Goal: Information Seeking & Learning: Compare options

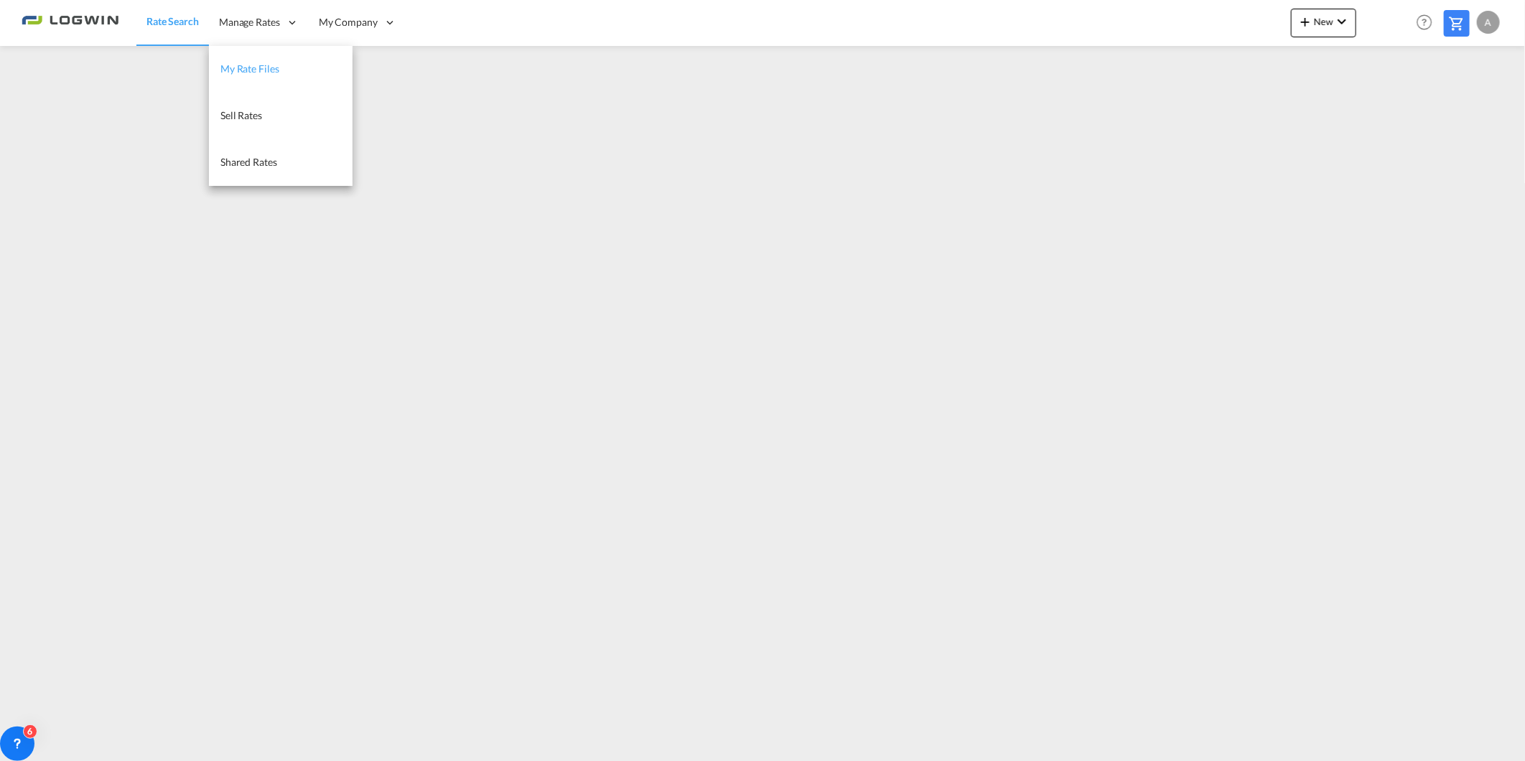
click at [260, 72] on span "My Rate Files" at bounding box center [249, 68] width 59 height 12
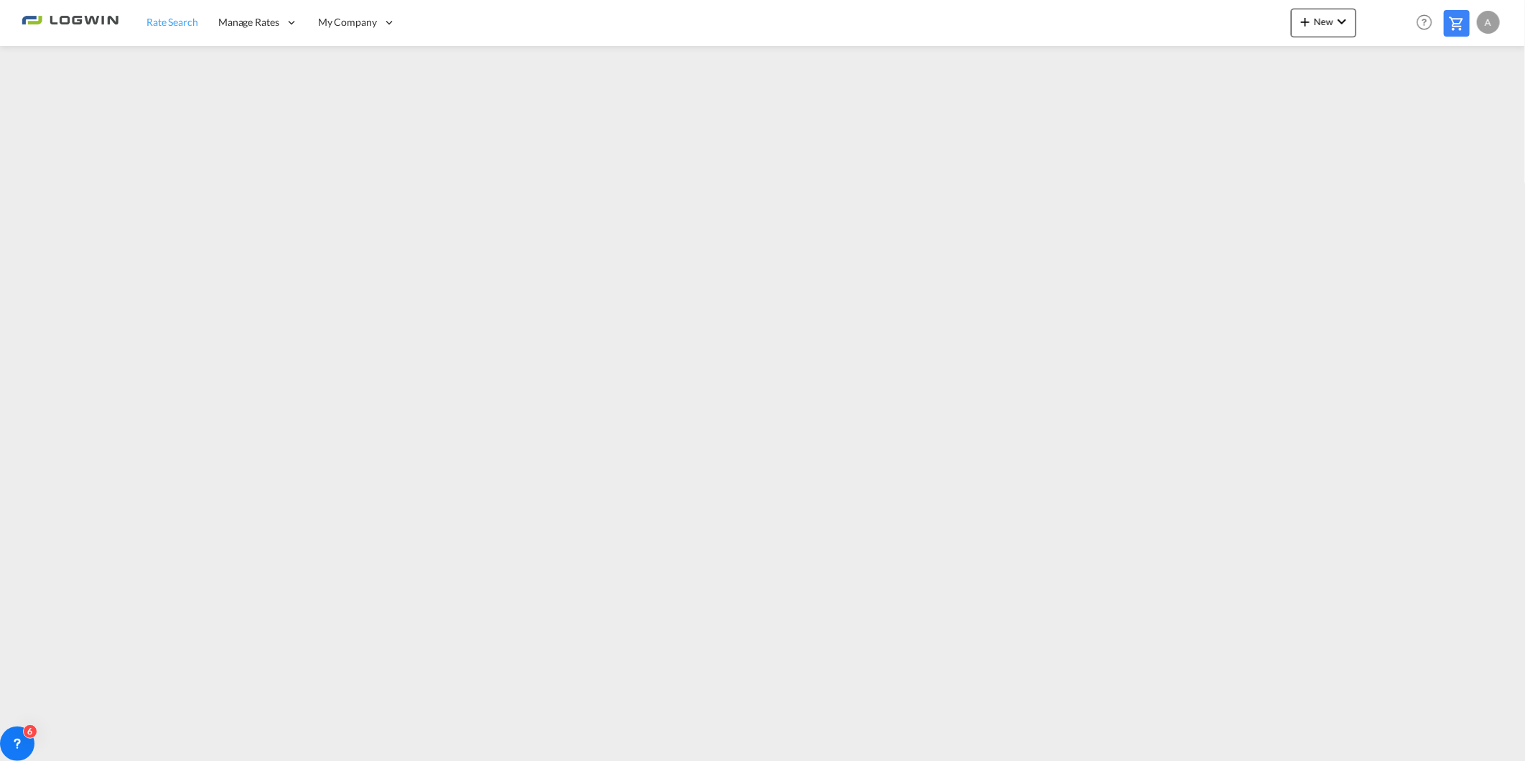
click at [187, 17] on span "Rate Search" at bounding box center [172, 22] width 52 height 12
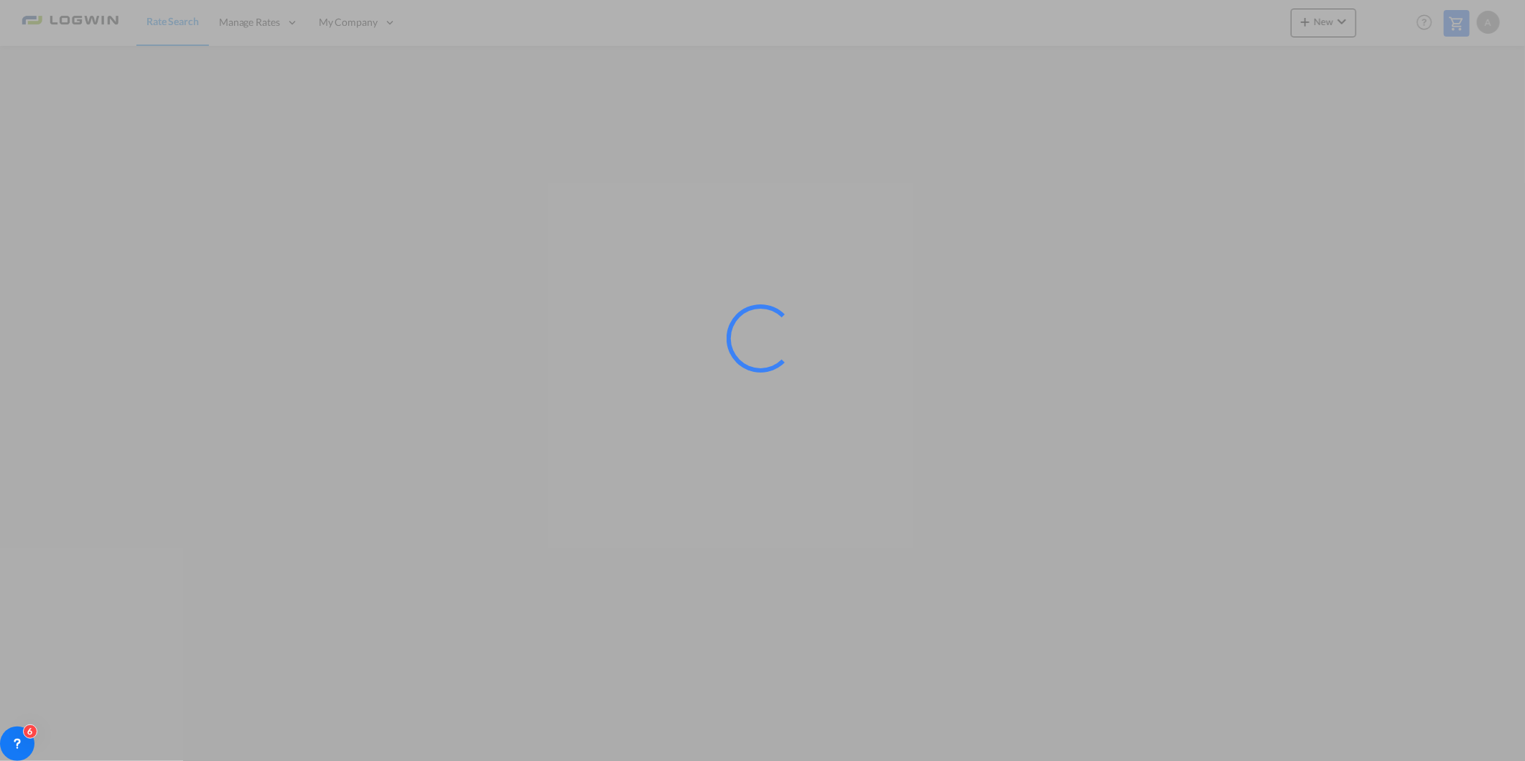
click at [1488, 391] on div at bounding box center [762, 380] width 1525 height 761
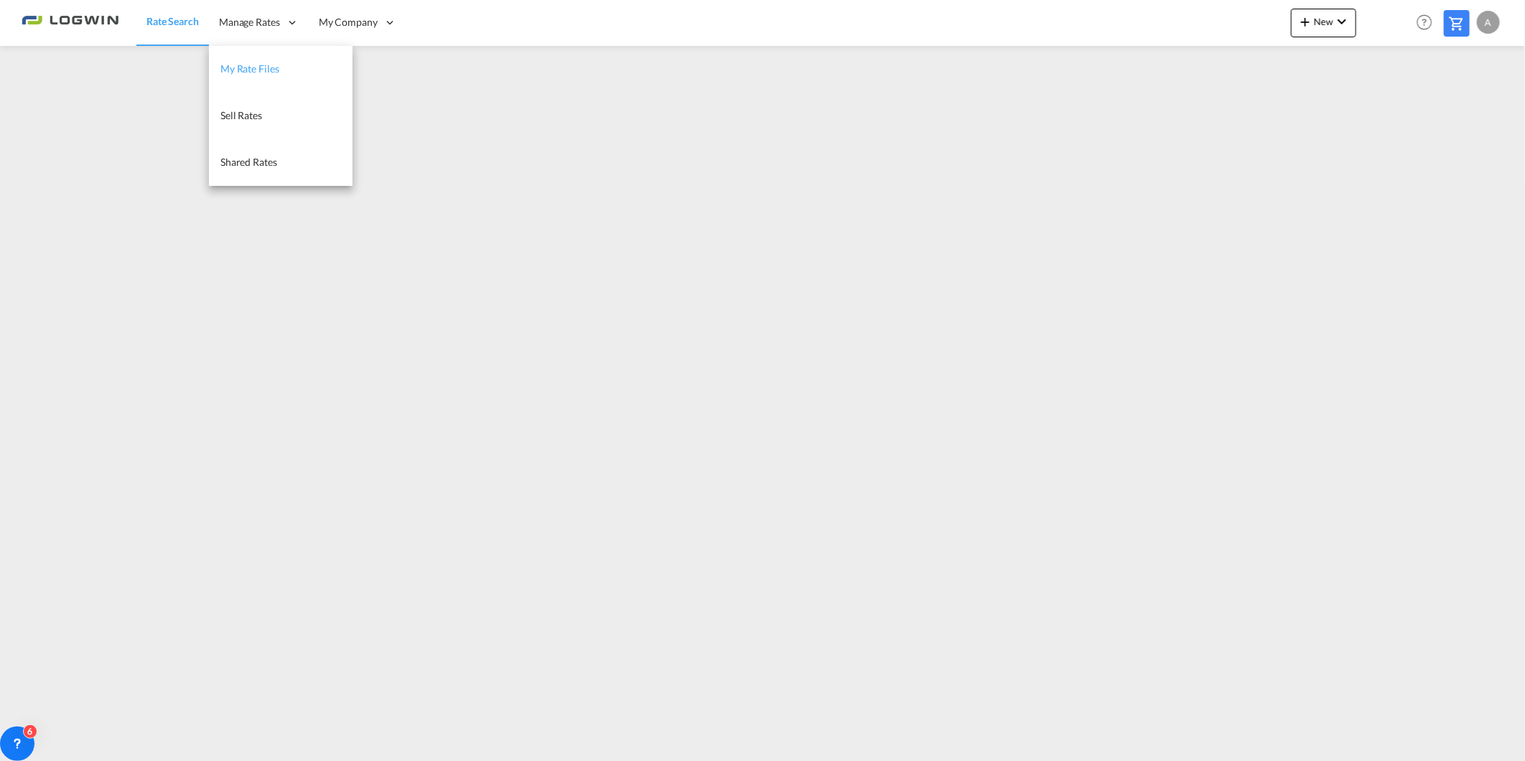
click at [252, 75] on span "My Rate Files" at bounding box center [249, 69] width 59 height 14
